Goal: Check status: Check status

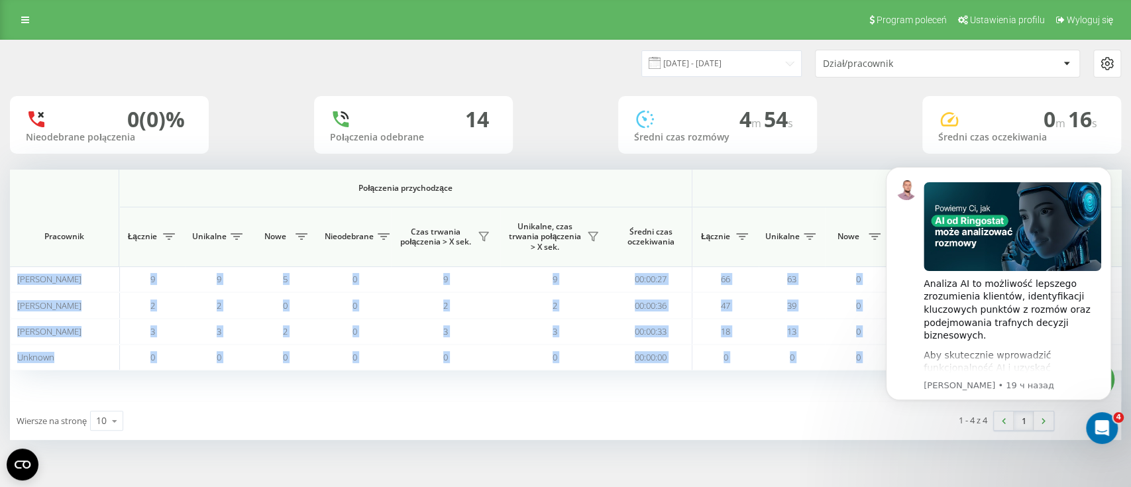
scroll to position [0, 737]
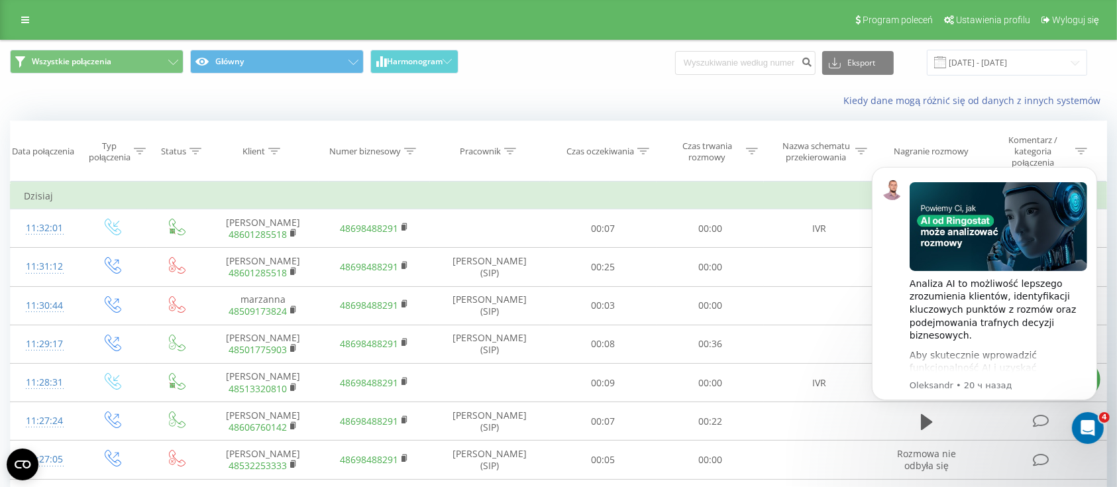
click at [545, 103] on div "Kiedy dane mogą różnić się od danych z innych systemów" at bounding box center [768, 100] width 698 height 13
click at [515, 109] on div "Kiedy dane mogą różnić się od danych z innych systemów" at bounding box center [559, 101] width 1116 height 32
click at [533, 87] on div "Kiedy dane mogą różnić się od danych z innych systemów" at bounding box center [559, 101] width 1116 height 32
click at [440, 98] on div "Kiedy dane mogą różnić się od danych z innych systemów" at bounding box center [768, 100] width 698 height 13
